Goal: Task Accomplishment & Management: Complete application form

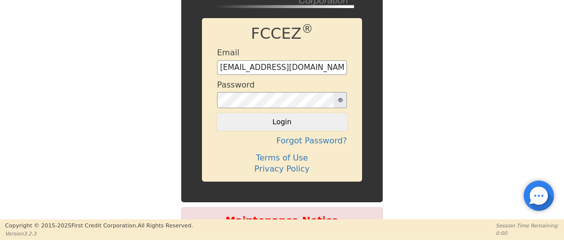
type input "[EMAIL_ADDRESS][DOMAIN_NAME]"
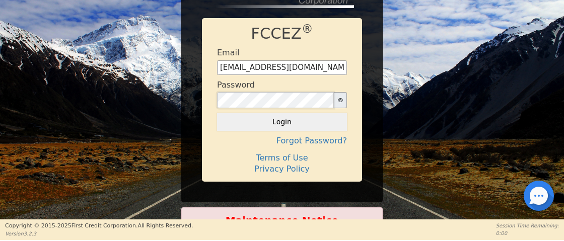
click at [281, 122] on button "Login" at bounding box center [282, 121] width 130 height 17
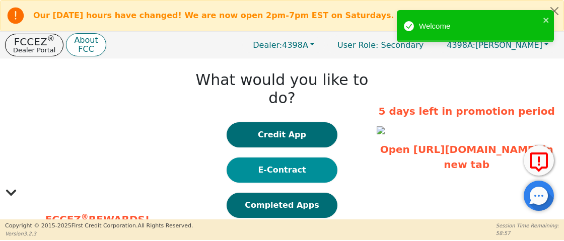
click at [278, 158] on button "E-Contract" at bounding box center [282, 170] width 111 height 25
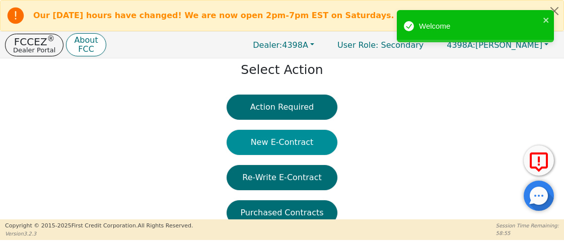
scroll to position [43, 0]
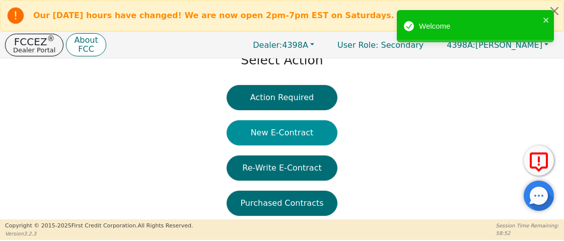
click at [287, 133] on button "New E-Contract" at bounding box center [282, 132] width 111 height 25
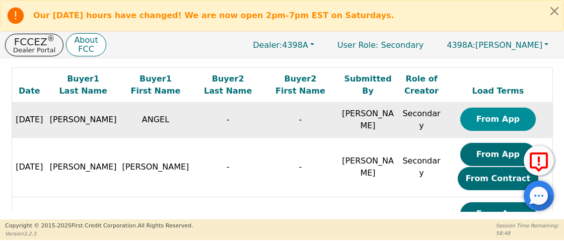
scroll to position [0, 1]
click at [485, 122] on button "From App" at bounding box center [499, 119] width 76 height 23
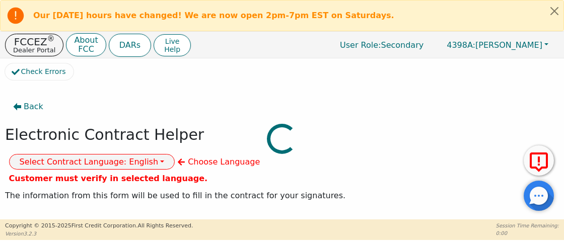
select select "n"
type input "Credit Department"
type input "[PERSON_NAME]"
type input "INTEGRITY SOLUTIONS [US_STATE]"
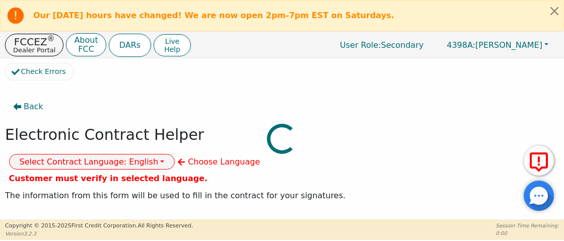
type input "[STREET_ADDRESS]"
type input "ORLANDO"
select select "FL"
type input "32819"
type input "ANGEL"
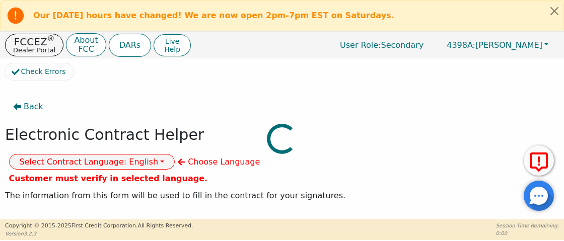
type input "[PERSON_NAME]"
type input "[EMAIL_ADDRESS][DOMAIN_NAME]"
type input "[STREET_ADDRESS][PERSON_NAME]"
type input "[GEOGRAPHIC_DATA]"
select select "CO"
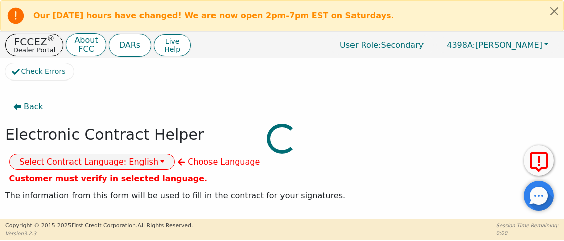
type input "80221"
type input "[DATE]"
type input "17.99"
type input "[DATE]"
type input "60"
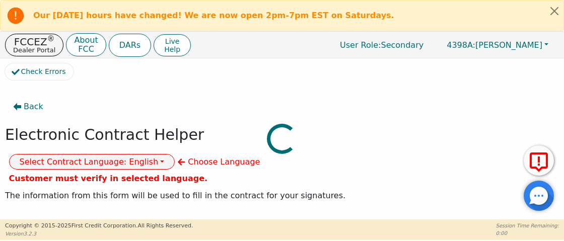
type input "0"
type input "8490.00"
type input "0.00"
type input "8490.00"
select select "CO"
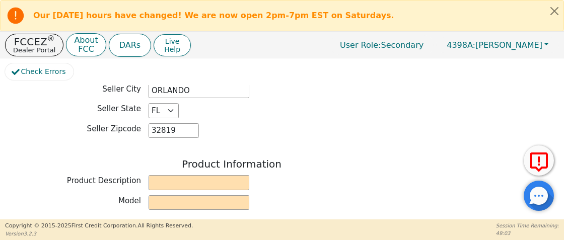
scroll to position [343, 0]
click at [185, 175] on input "text" at bounding box center [199, 182] width 101 height 15
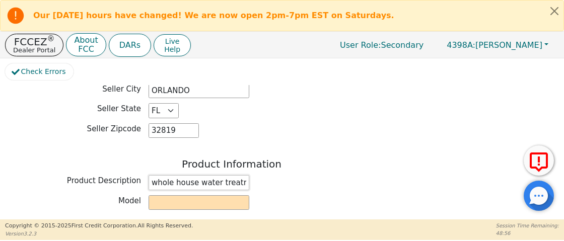
type input "whole house water treatment system"
type input "[PERSON_NAME]"
type input "2650797"
click at [364, 158] on div "Product Information" at bounding box center [232, 165] width 454 height 15
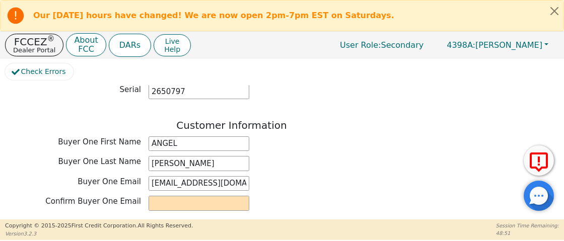
scroll to position [489, 0]
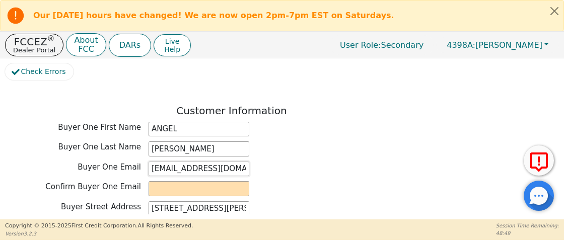
drag, startPoint x: 149, startPoint y: 141, endPoint x: 441, endPoint y: 161, distance: 292.5
paste input "[EMAIL_ADDRESS][DOMAIN_NAME]"
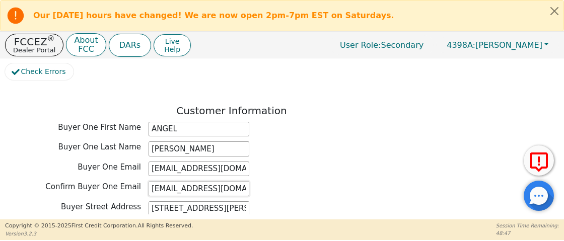
type input "[EMAIL_ADDRESS][DOMAIN_NAME]"
click at [386, 162] on div "Buyer One Email [EMAIL_ADDRESS][DOMAIN_NAME]" at bounding box center [232, 169] width 454 height 15
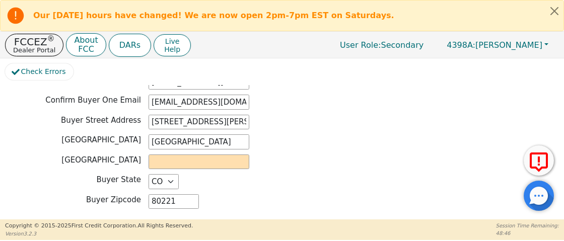
scroll to position [596, 0]
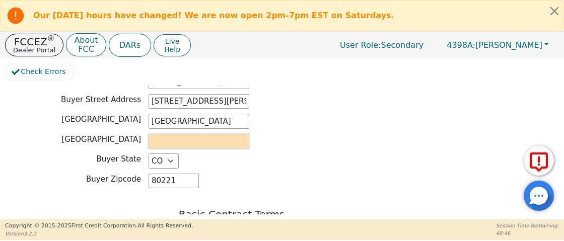
click at [197, 134] on input "text" at bounding box center [199, 141] width 101 height 15
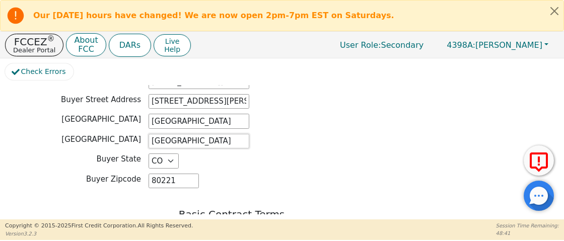
type input "[GEOGRAPHIC_DATA]"
drag, startPoint x: 368, startPoint y: 137, endPoint x: 370, endPoint y: 152, distance: 15.3
click at [370, 174] on div "Buyer Zipcode 80221" at bounding box center [232, 181] width 454 height 15
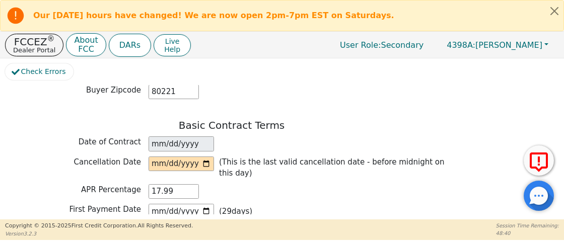
scroll to position [693, 0]
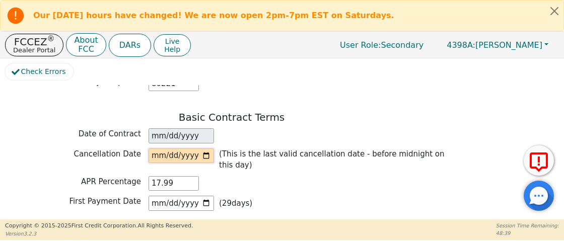
click at [166, 149] on input "date" at bounding box center [182, 156] width 66 height 15
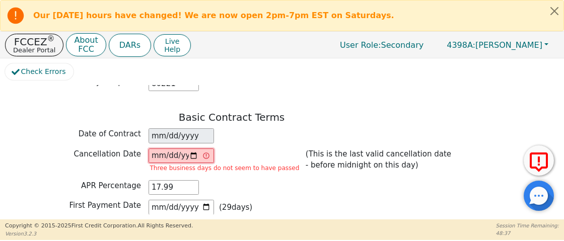
type input "[DATE]"
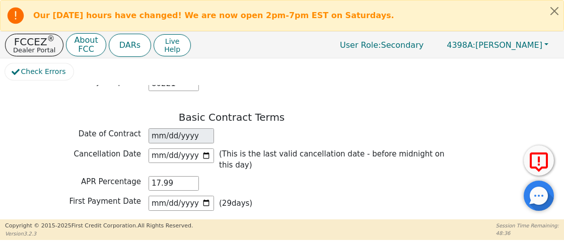
click at [382, 196] on div "First Payment Date [DATE] ( 29 days)" at bounding box center [232, 203] width 454 height 15
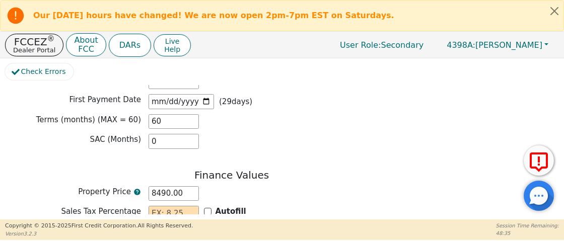
scroll to position [807, 0]
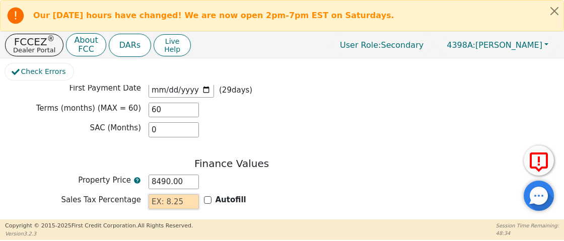
click at [190, 195] on input "text" at bounding box center [174, 202] width 50 height 15
type input "0.00"
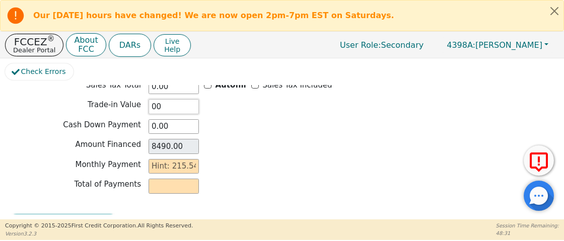
scroll to position [869, 0]
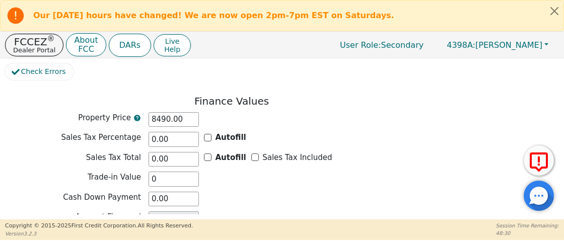
type input "0.00"
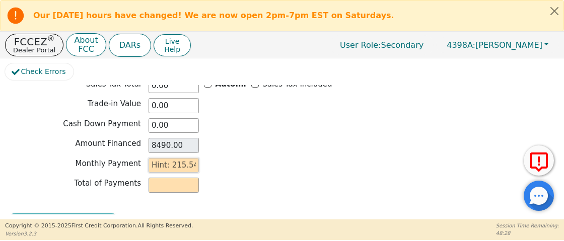
scroll to position [942, 0]
type input "2"
type input "120.00"
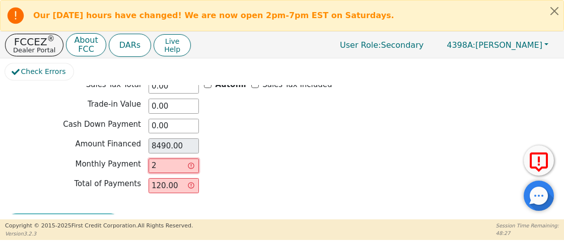
type input "21"
type input "1260.00"
type input "215"
type input "12900.00"
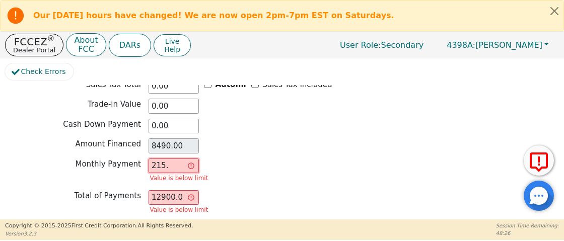
type input "215.5"
type input "12930.00"
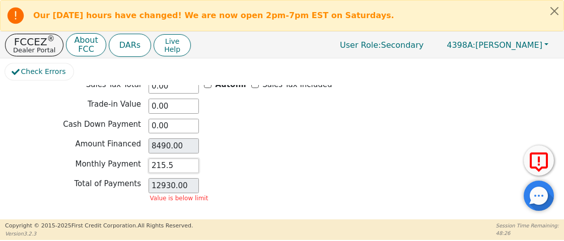
type input "215.54"
type input "12932.40"
type input "215.54"
click at [290, 214] on div "Review & Begin Contract" at bounding box center [232, 225] width 454 height 23
click at [42, 214] on button "Review & Begin Contract" at bounding box center [63, 225] width 116 height 23
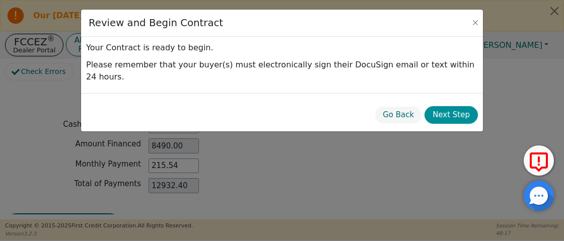
click at [458, 106] on button "Next Step" at bounding box center [451, 115] width 53 height 18
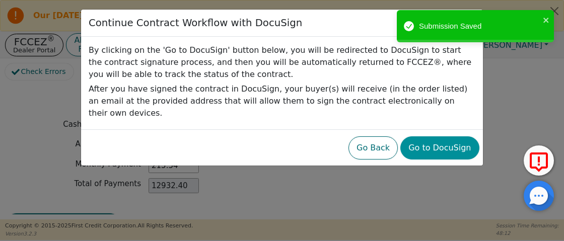
click at [441, 138] on button "Go to DocuSign" at bounding box center [440, 148] width 79 height 23
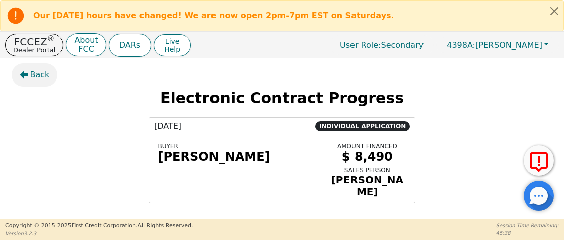
click at [38, 74] on span "Back" at bounding box center [40, 75] width 20 height 12
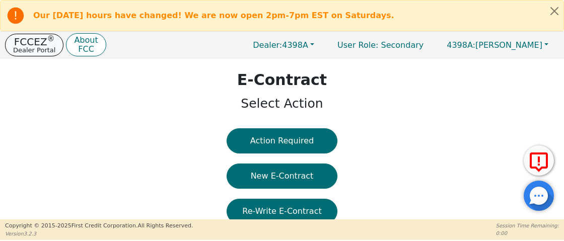
click at [27, 54] on button "FCCEZ ® Dealer Portal" at bounding box center [34, 45] width 58 height 23
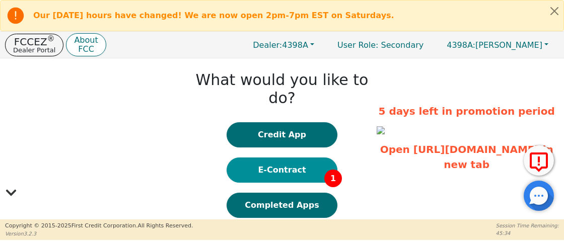
click at [292, 162] on button "E-Contract 1" at bounding box center [282, 170] width 111 height 25
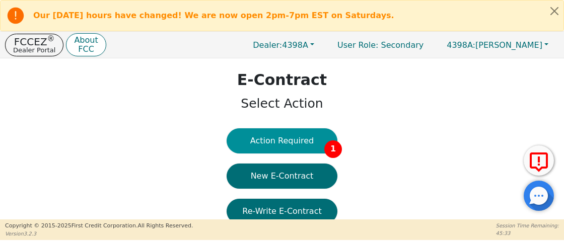
click at [298, 146] on button "Action Required 1" at bounding box center [282, 141] width 111 height 25
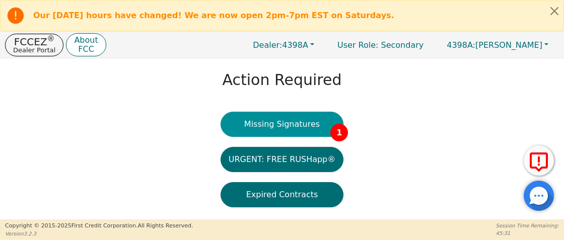
click at [300, 135] on button "Missing Signatures 1" at bounding box center [282, 124] width 123 height 25
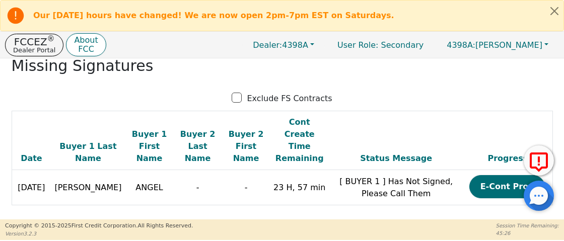
scroll to position [0, 1]
click at [49, 51] on p "Dealer Portal" at bounding box center [34, 50] width 42 height 7
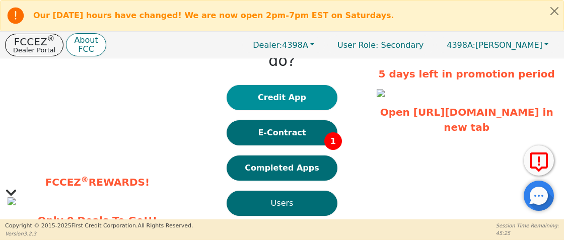
click at [284, 85] on button "Credit App" at bounding box center [282, 97] width 111 height 25
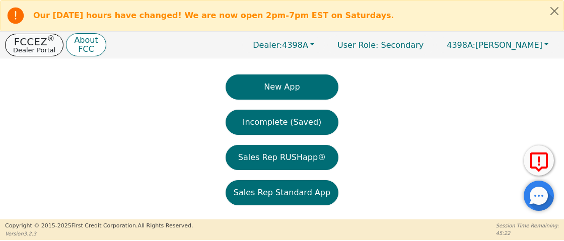
click at [41, 38] on p "FCCEZ ®" at bounding box center [34, 42] width 42 height 10
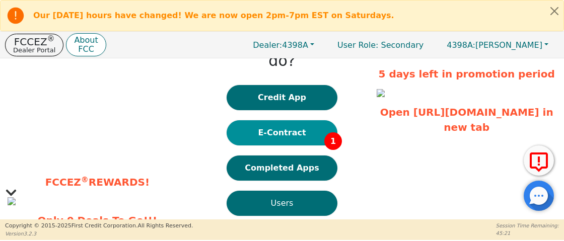
click at [277, 120] on button "E-Contract 1" at bounding box center [282, 132] width 111 height 25
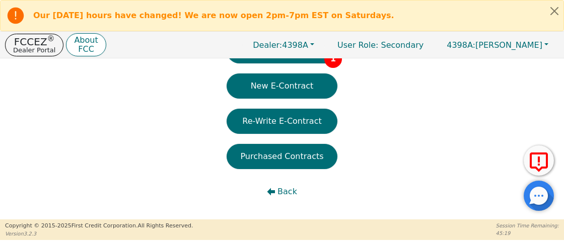
scroll to position [90, 0]
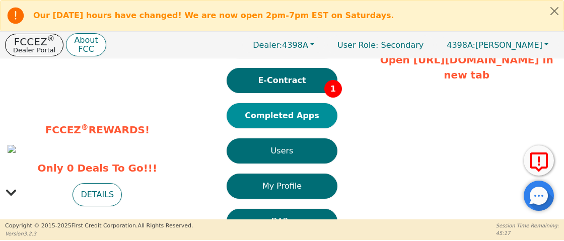
click at [277, 103] on button "Completed Apps" at bounding box center [282, 115] width 111 height 25
